Goal: Find specific page/section: Find specific page/section

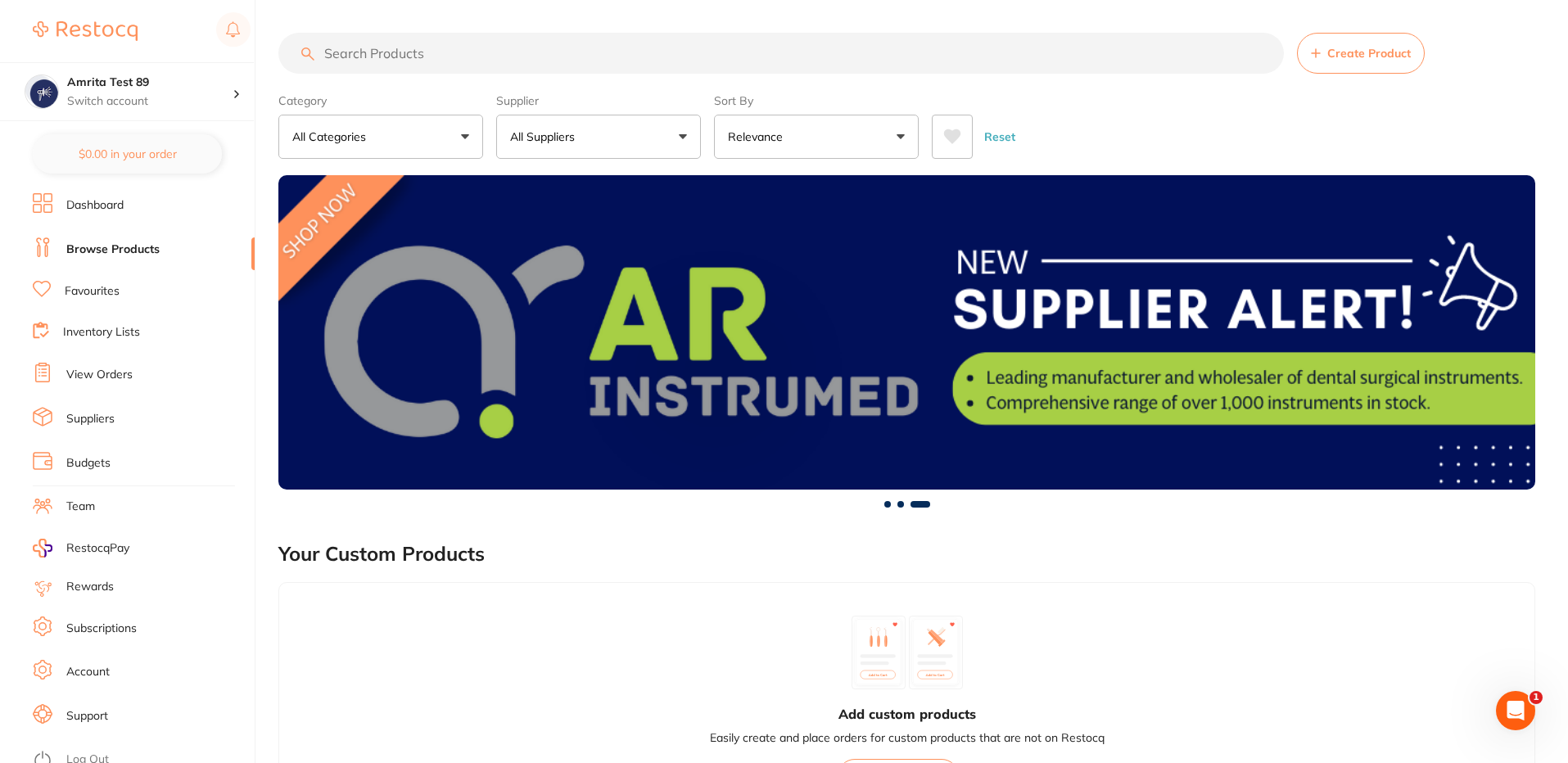
click at [105, 330] on link "Inventory Lists" at bounding box center [102, 332] width 77 height 16
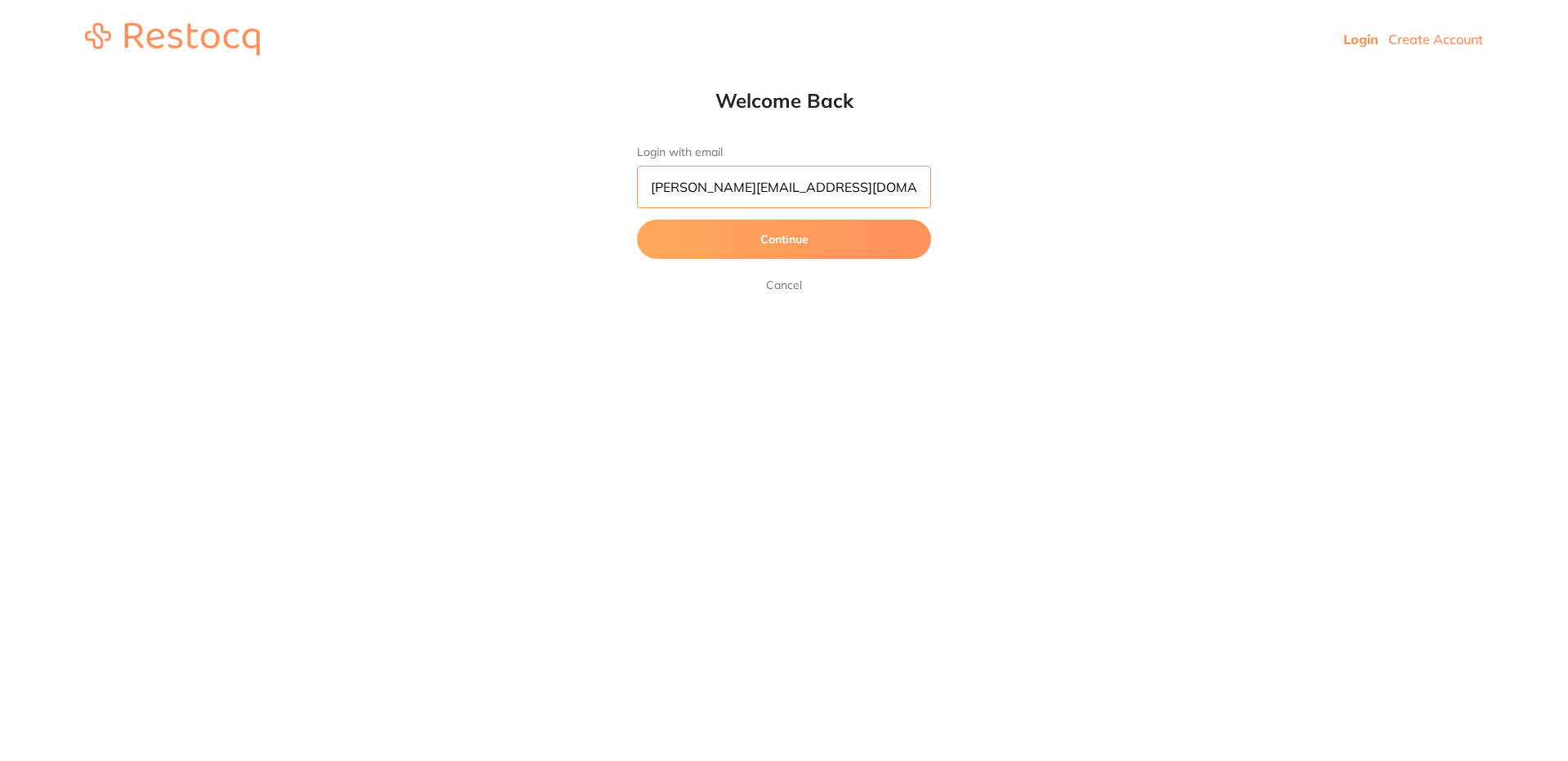
click at [829, 186] on input "abhinav.m@terrificminds.com" at bounding box center [783, 187] width 294 height 43
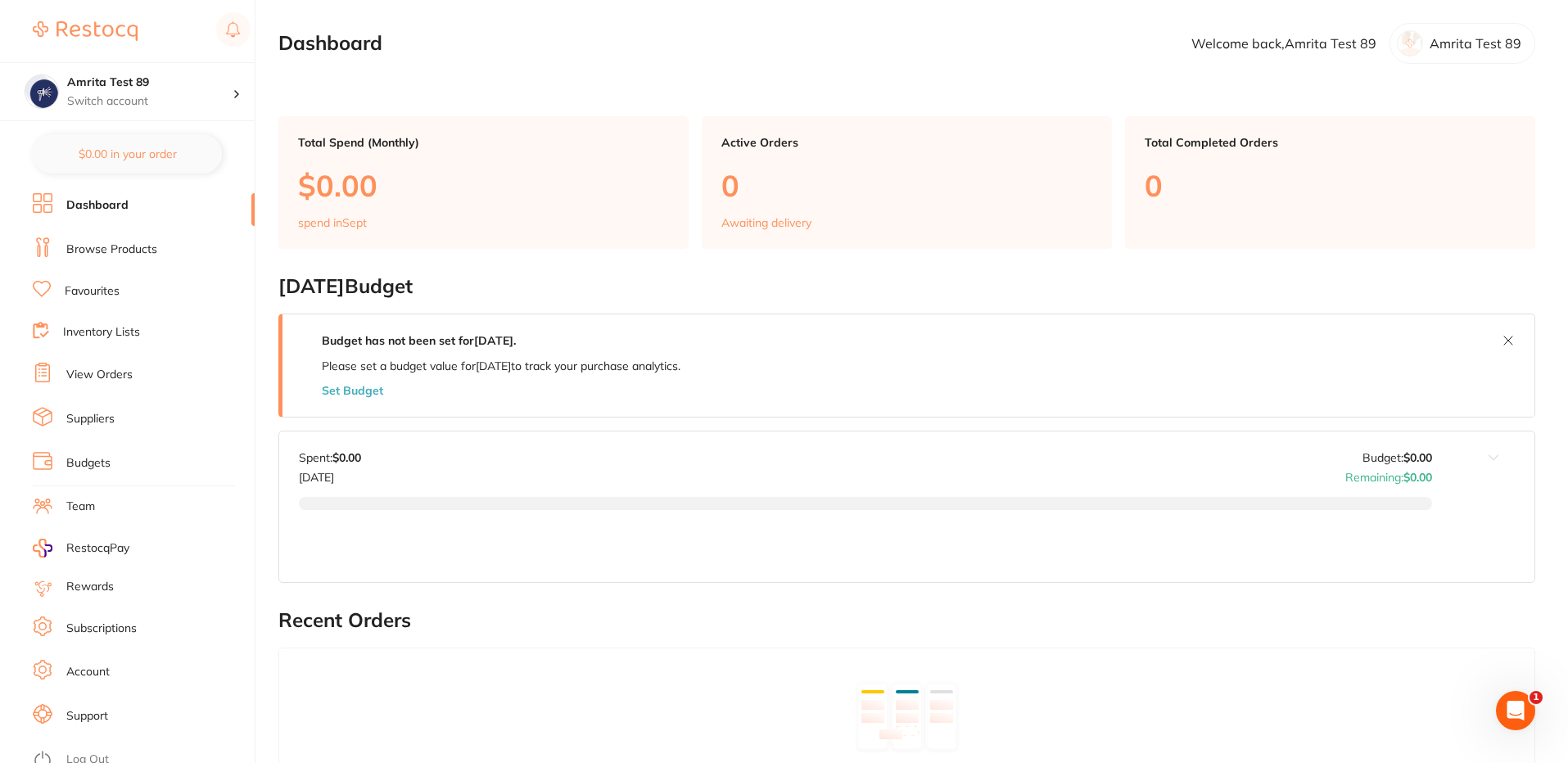
click at [90, 335] on link "Inventory Lists" at bounding box center [102, 332] width 77 height 16
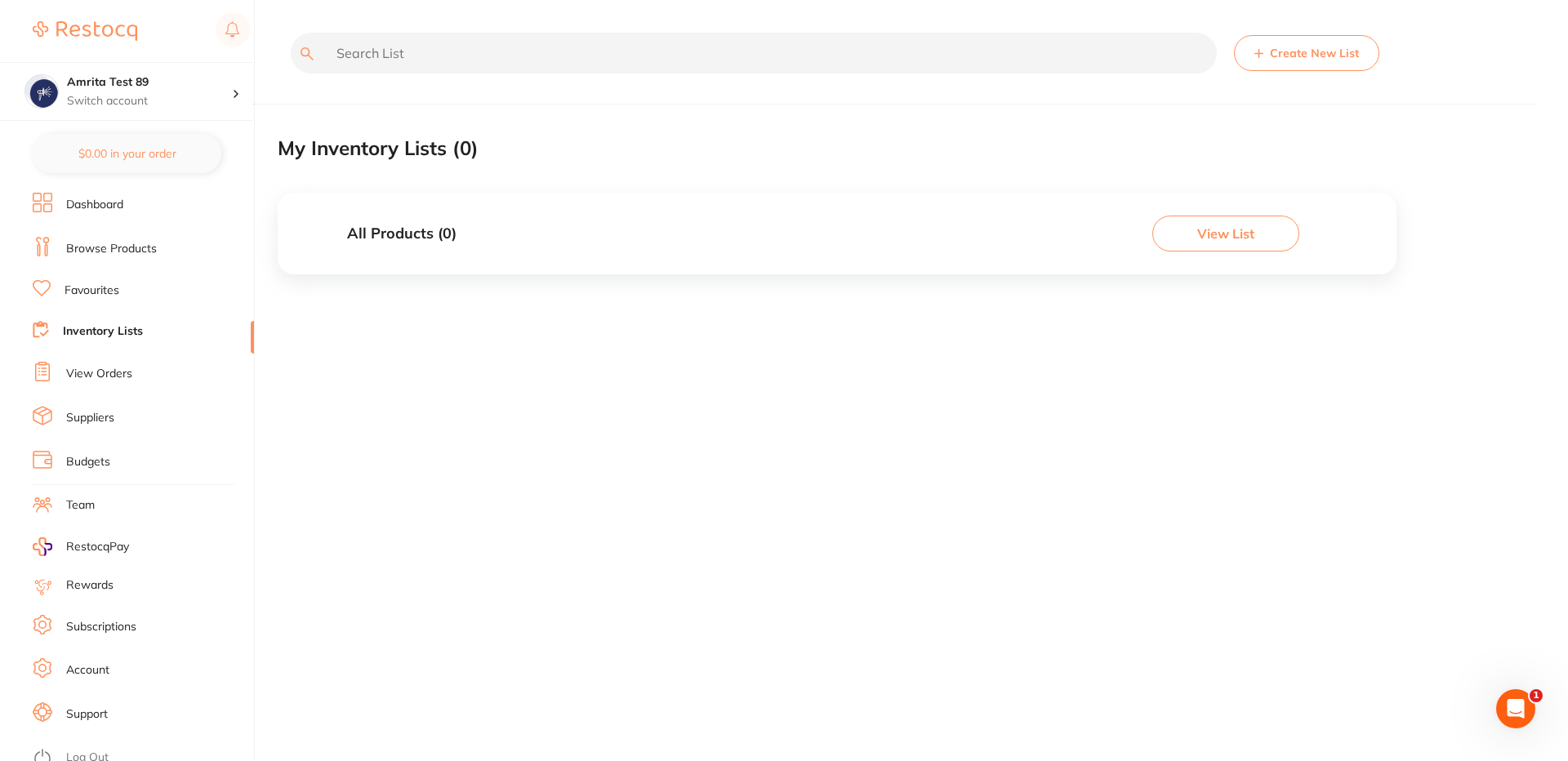
click at [1220, 241] on button "View List" at bounding box center [1225, 233] width 147 height 36
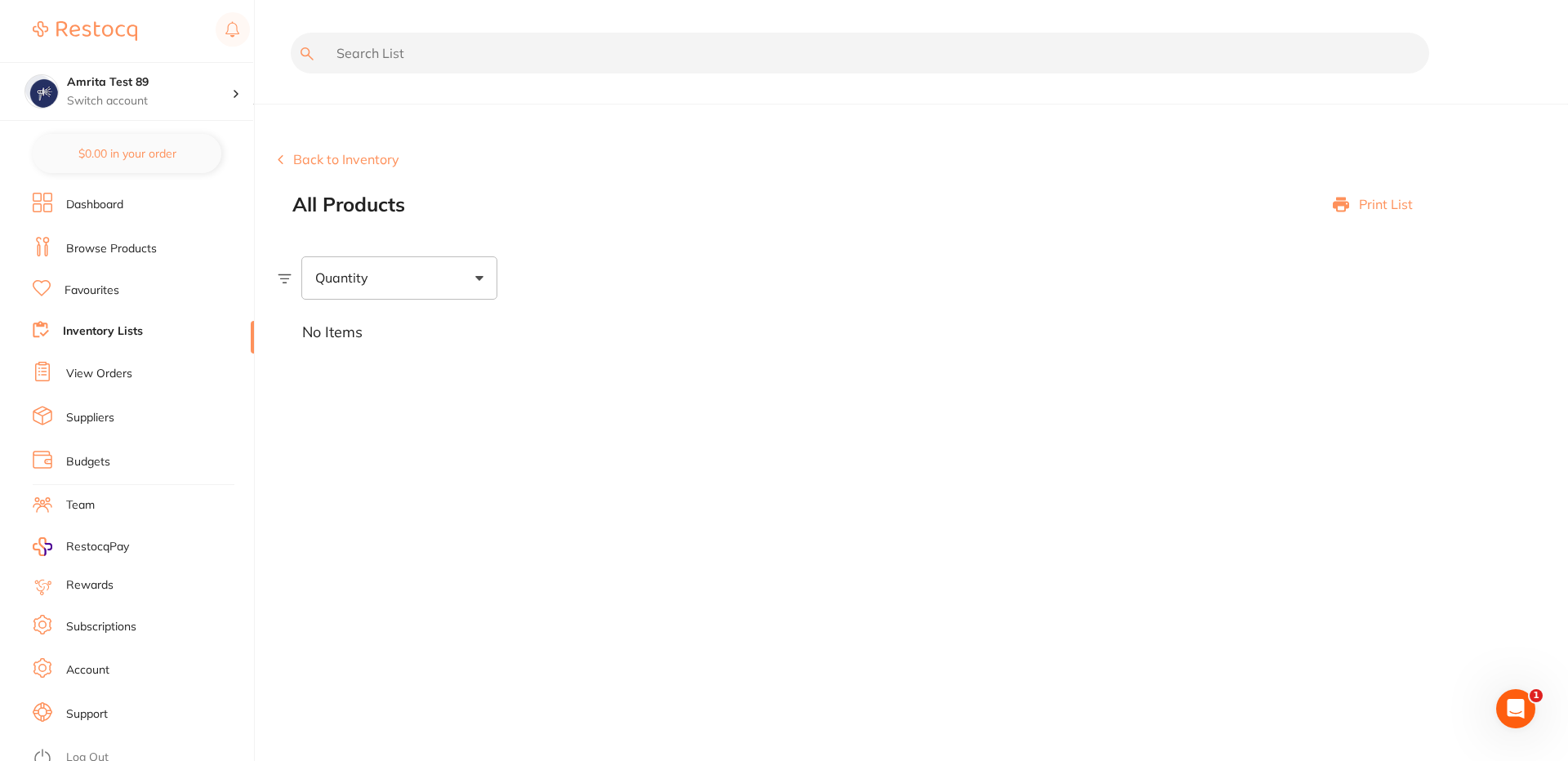
click at [1370, 210] on p "Print List" at bounding box center [1385, 204] width 54 height 15
click at [1394, 197] on p "Print List" at bounding box center [1385, 204] width 54 height 15
click at [361, 147] on section "Back to Inventory All Products Print List Quantity No Items" at bounding box center [922, 238] width 1290 height 254
click at [348, 152] on button "Back to Inventory" at bounding box center [338, 159] width 121 height 15
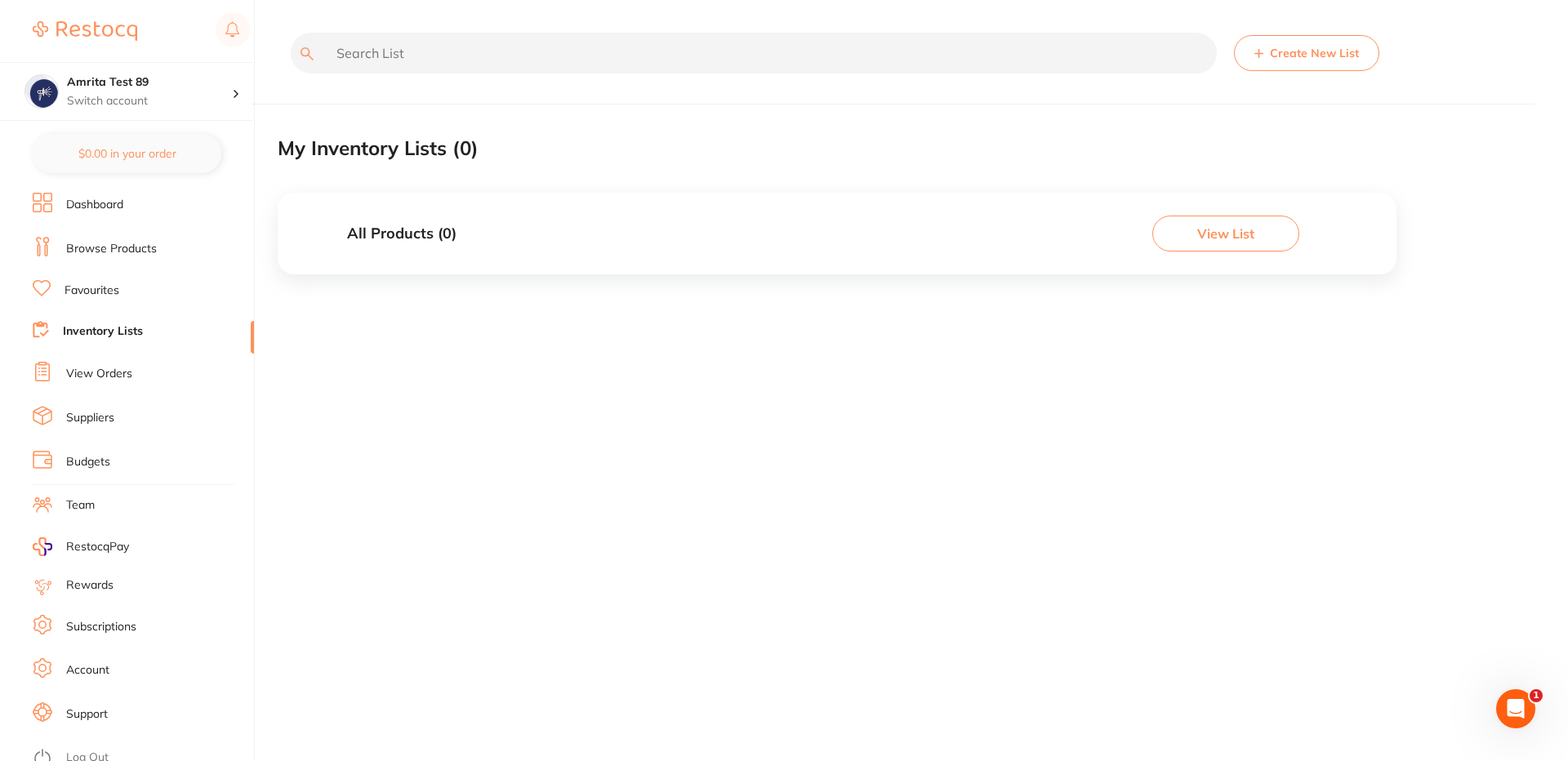
click at [97, 253] on link "Browse Products" at bounding box center [111, 249] width 90 height 16
